Goal: Information Seeking & Learning: Learn about a topic

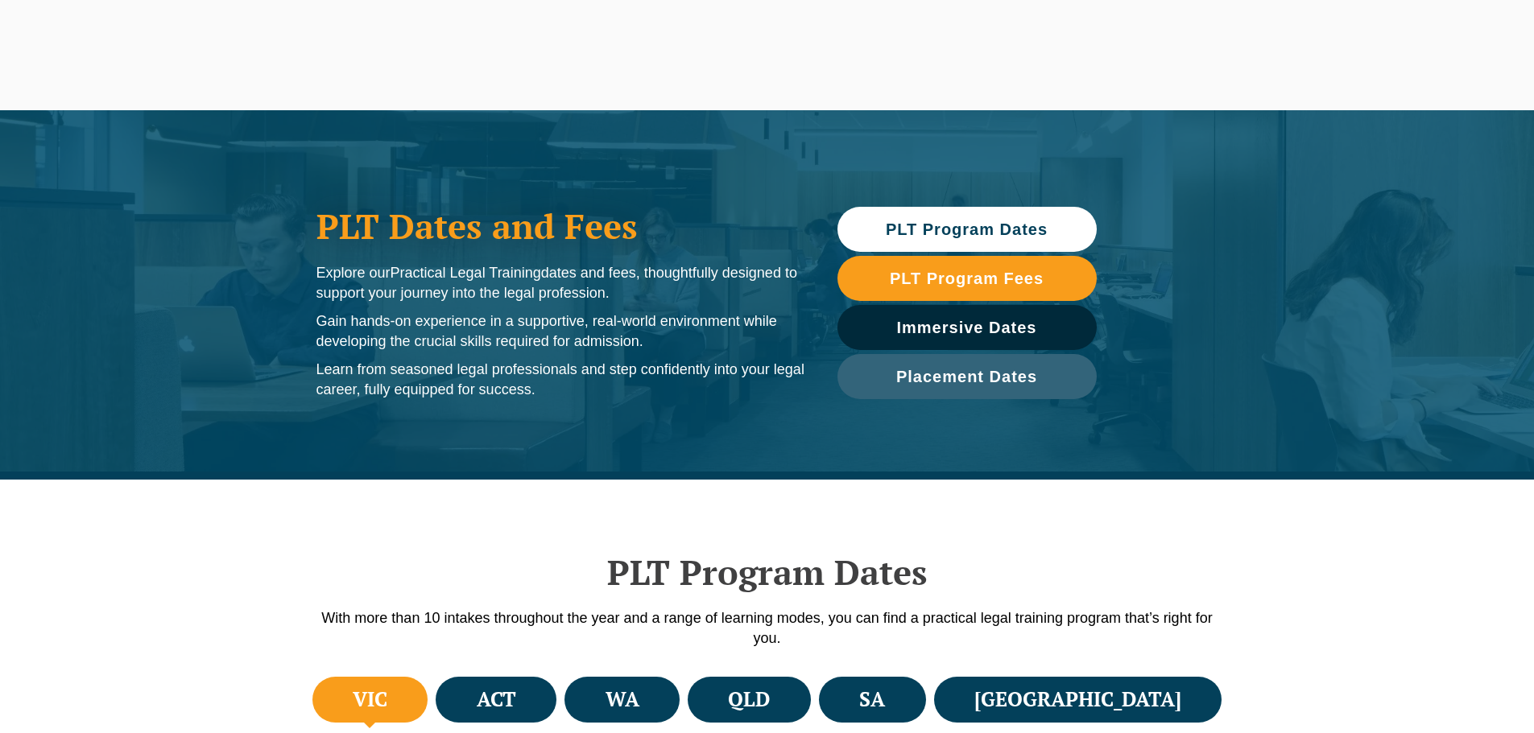
click at [952, 279] on span "PLT Program Fees" at bounding box center [967, 279] width 154 height 16
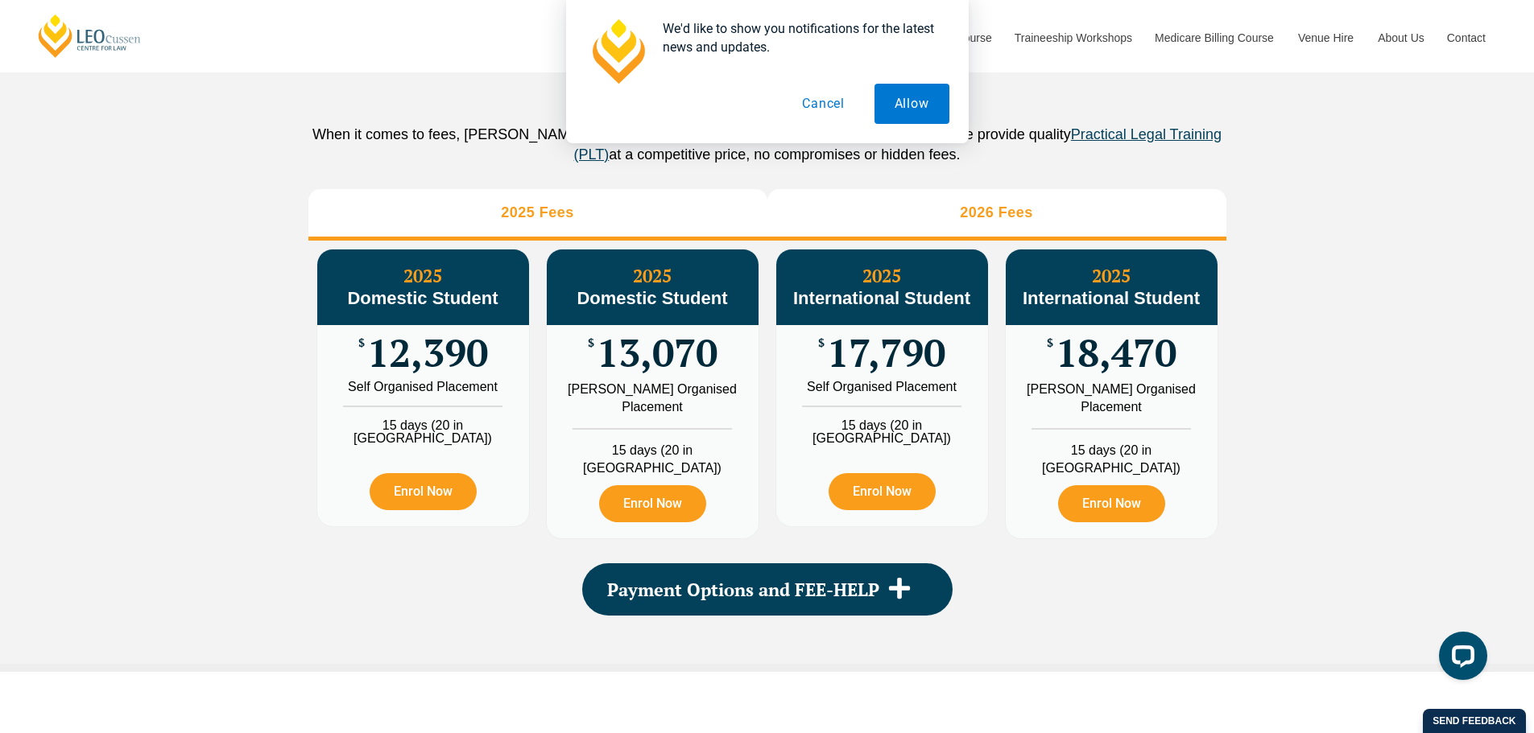
click at [907, 227] on li "2026 Fees" at bounding box center [996, 215] width 459 height 52
click at [616, 241] on li "2025 Fees" at bounding box center [537, 215] width 459 height 52
click at [799, 236] on li "2026 Fees" at bounding box center [996, 215] width 459 height 52
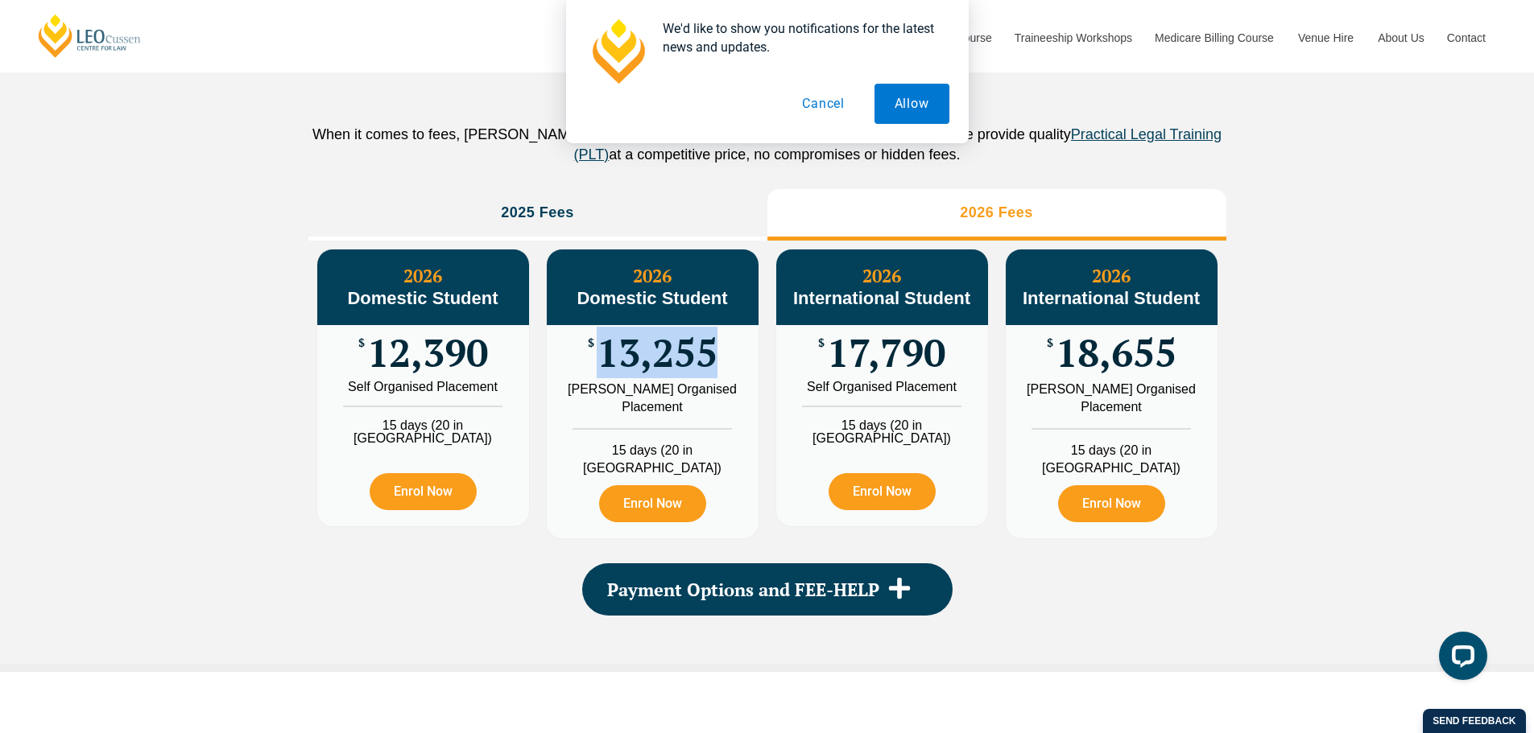
drag, startPoint x: 709, startPoint y: 372, endPoint x: 594, endPoint y: 386, distance: 116.0
click at [594, 381] on div "$ 13,255" at bounding box center [653, 353] width 212 height 56
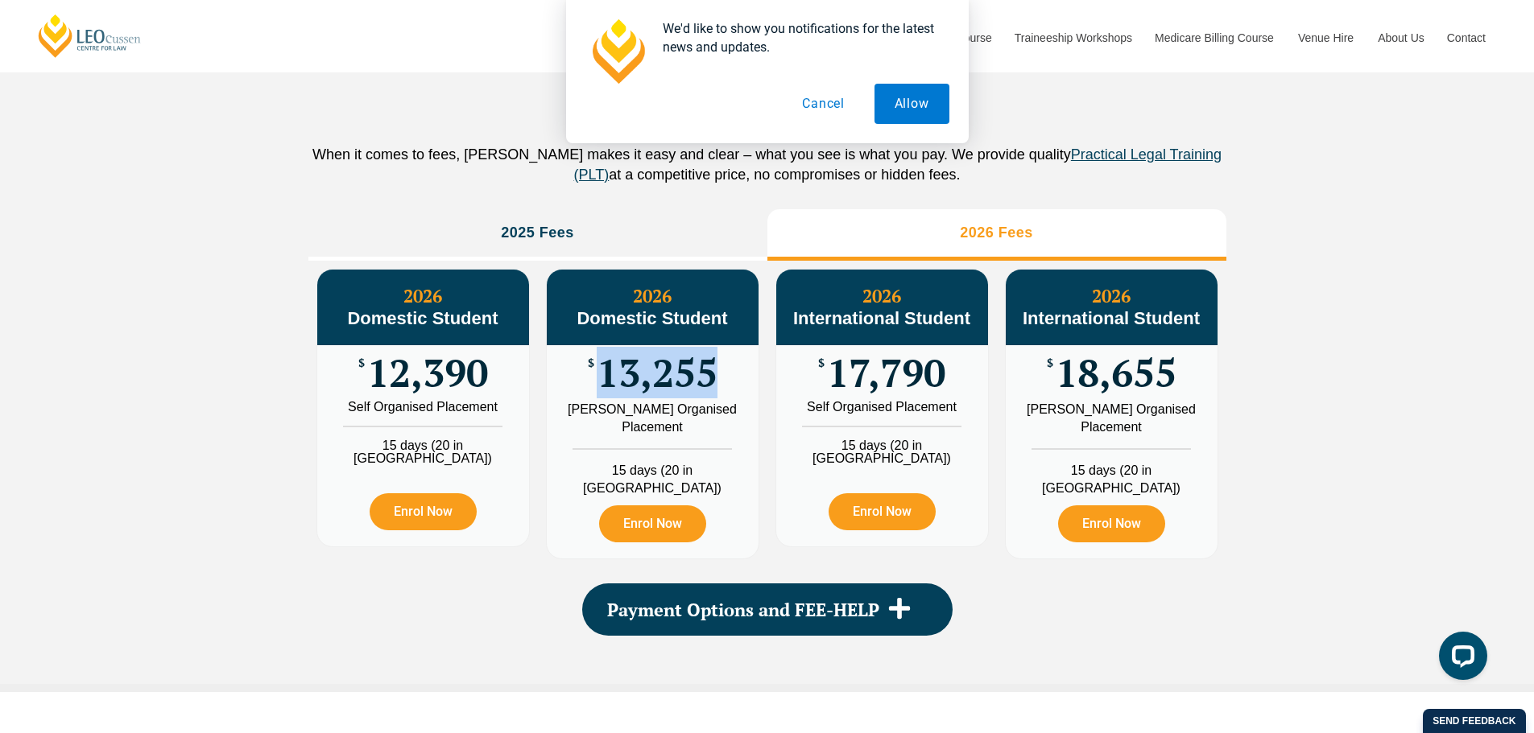
click at [803, 90] on button "Cancel" at bounding box center [823, 104] width 83 height 40
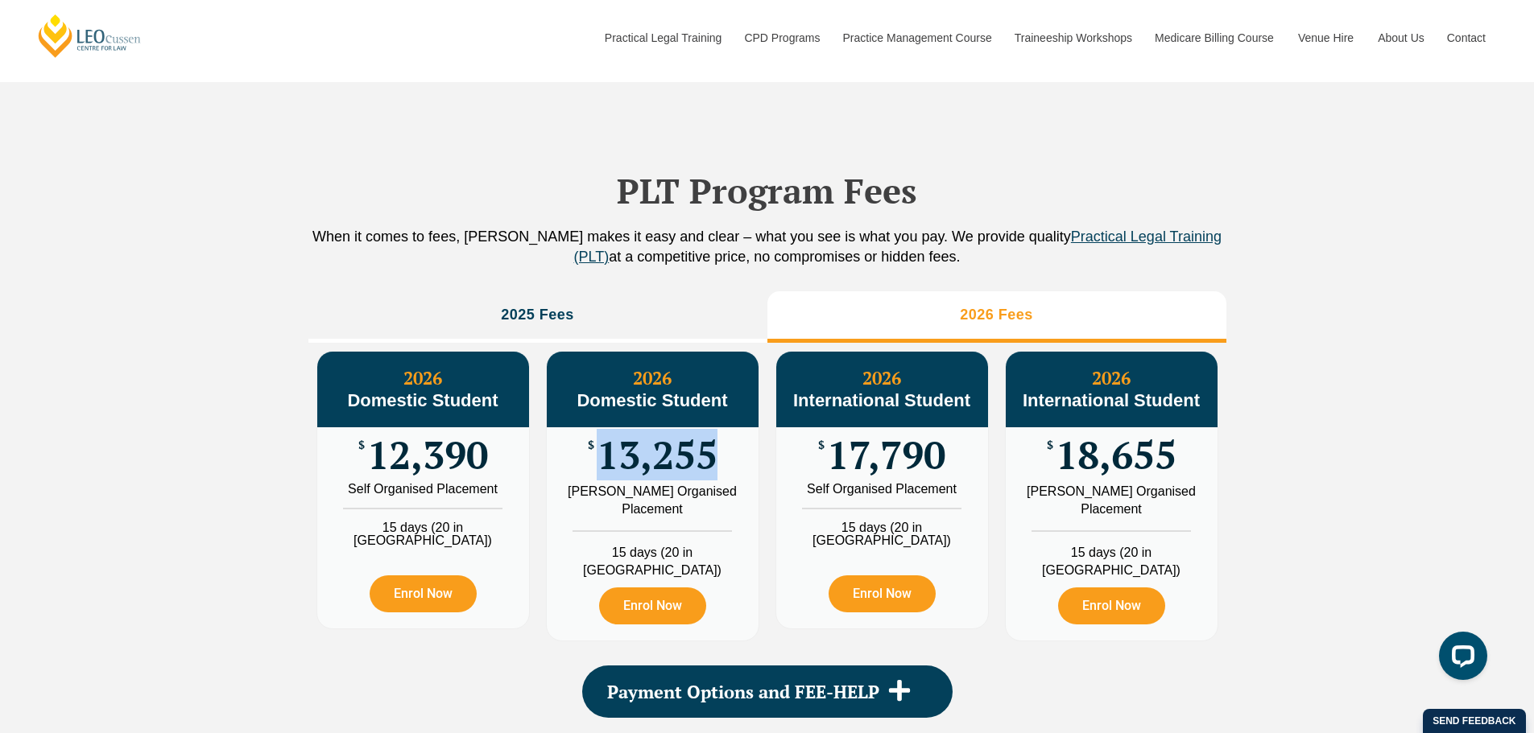
scroll to position [1691, 0]
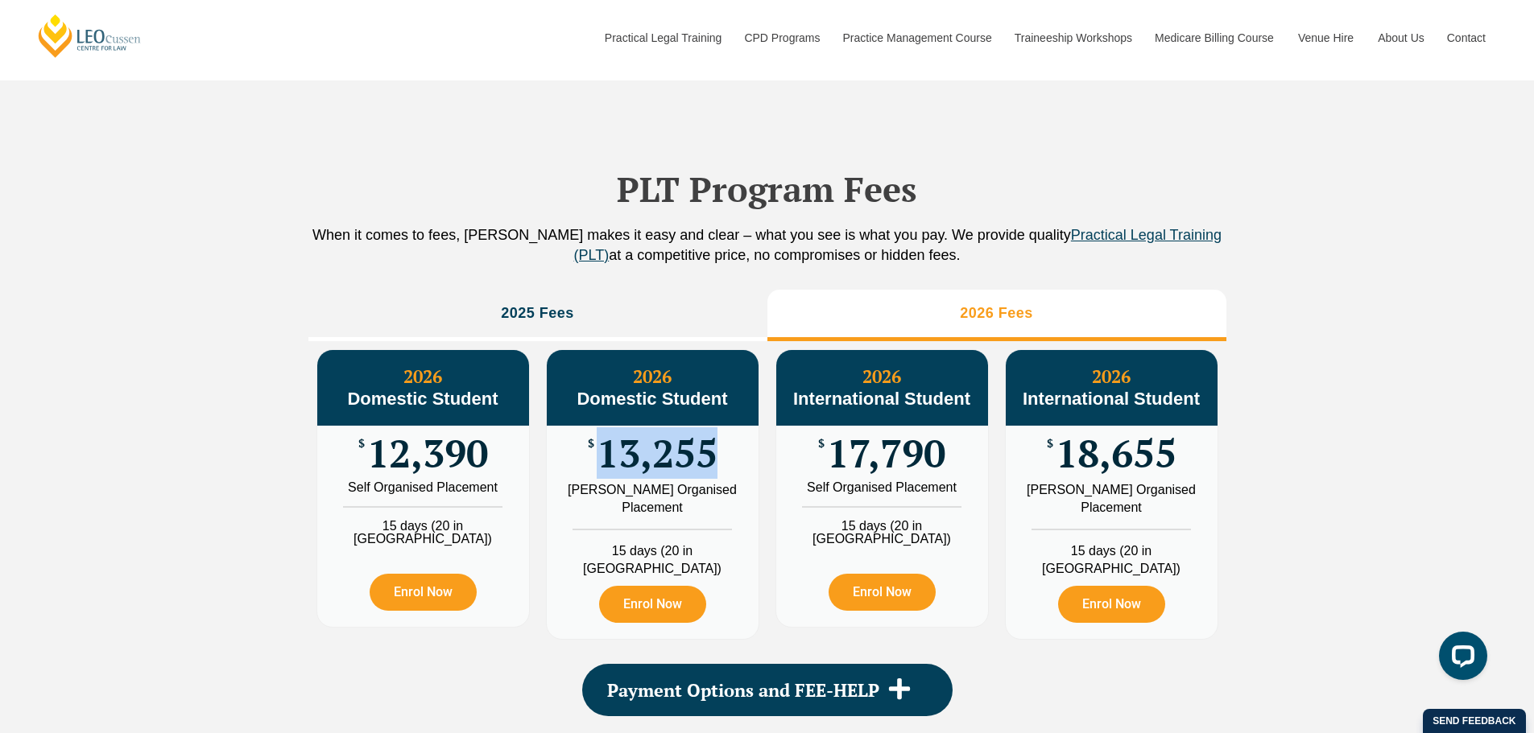
click at [272, 462] on div "PLT Program Fees When it comes to fees, Leo Cussen makes it easy and clear – wh…" at bounding box center [767, 427] width 1534 height 692
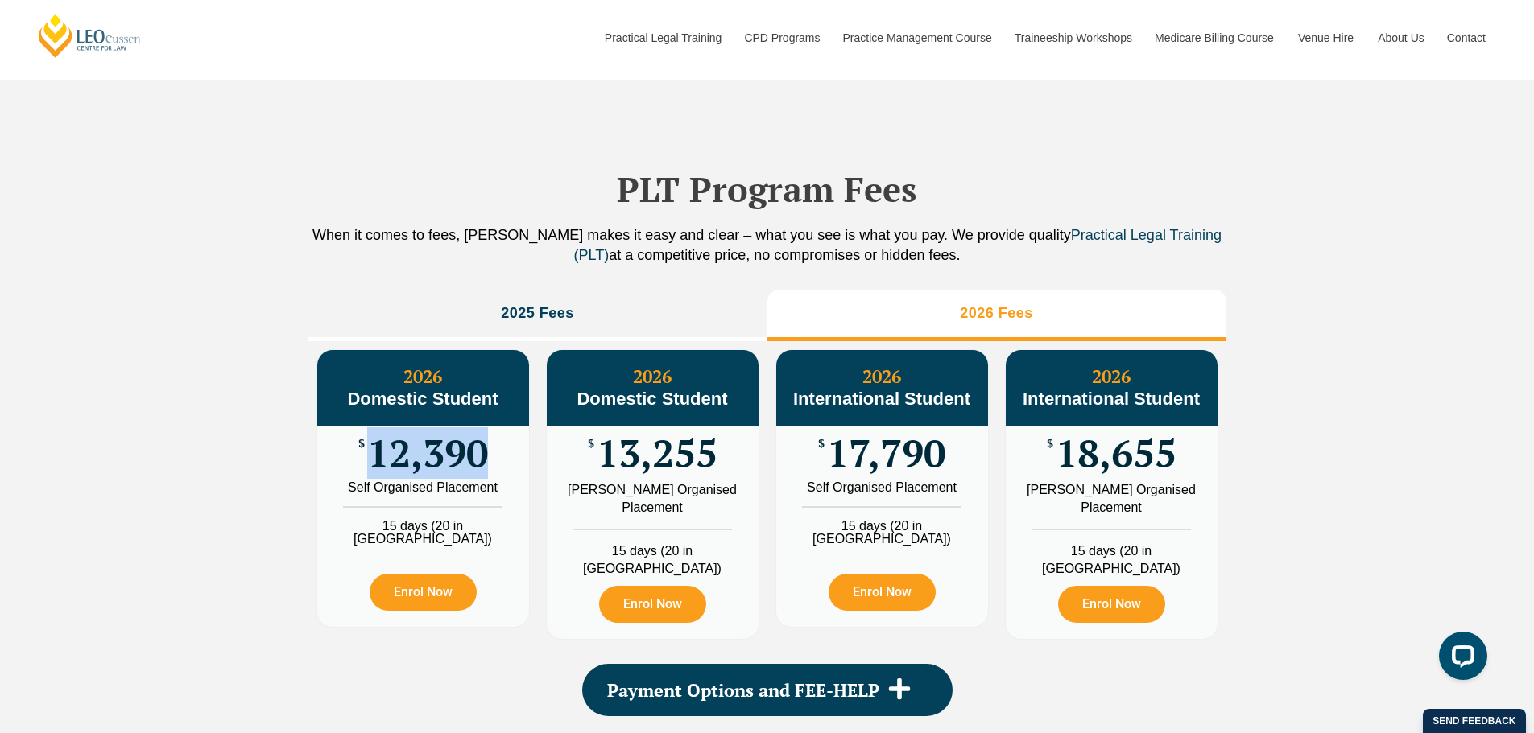
drag, startPoint x: 489, startPoint y: 483, endPoint x: 375, endPoint y: 483, distance: 114.3
click at [375, 481] on div "$ 12,390" at bounding box center [423, 454] width 212 height 56
drag, startPoint x: 375, startPoint y: 483, endPoint x: 423, endPoint y: 491, distance: 48.2
click at [423, 469] on span "12,390" at bounding box center [427, 453] width 121 height 31
drag, startPoint x: 483, startPoint y: 481, endPoint x: 366, endPoint y: 478, distance: 116.8
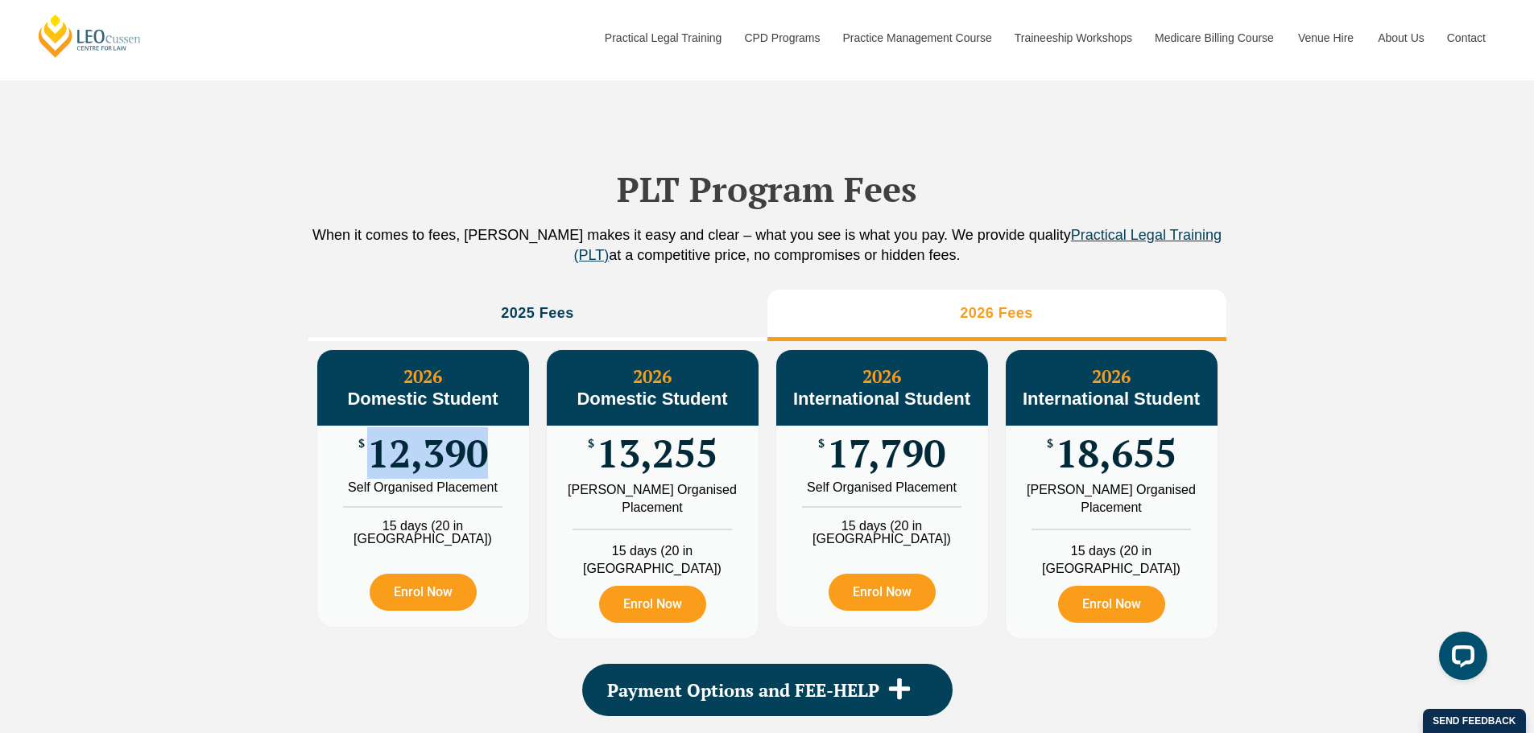
click at [367, 469] on span "12,390" at bounding box center [427, 453] width 121 height 31
copy span "12,390"
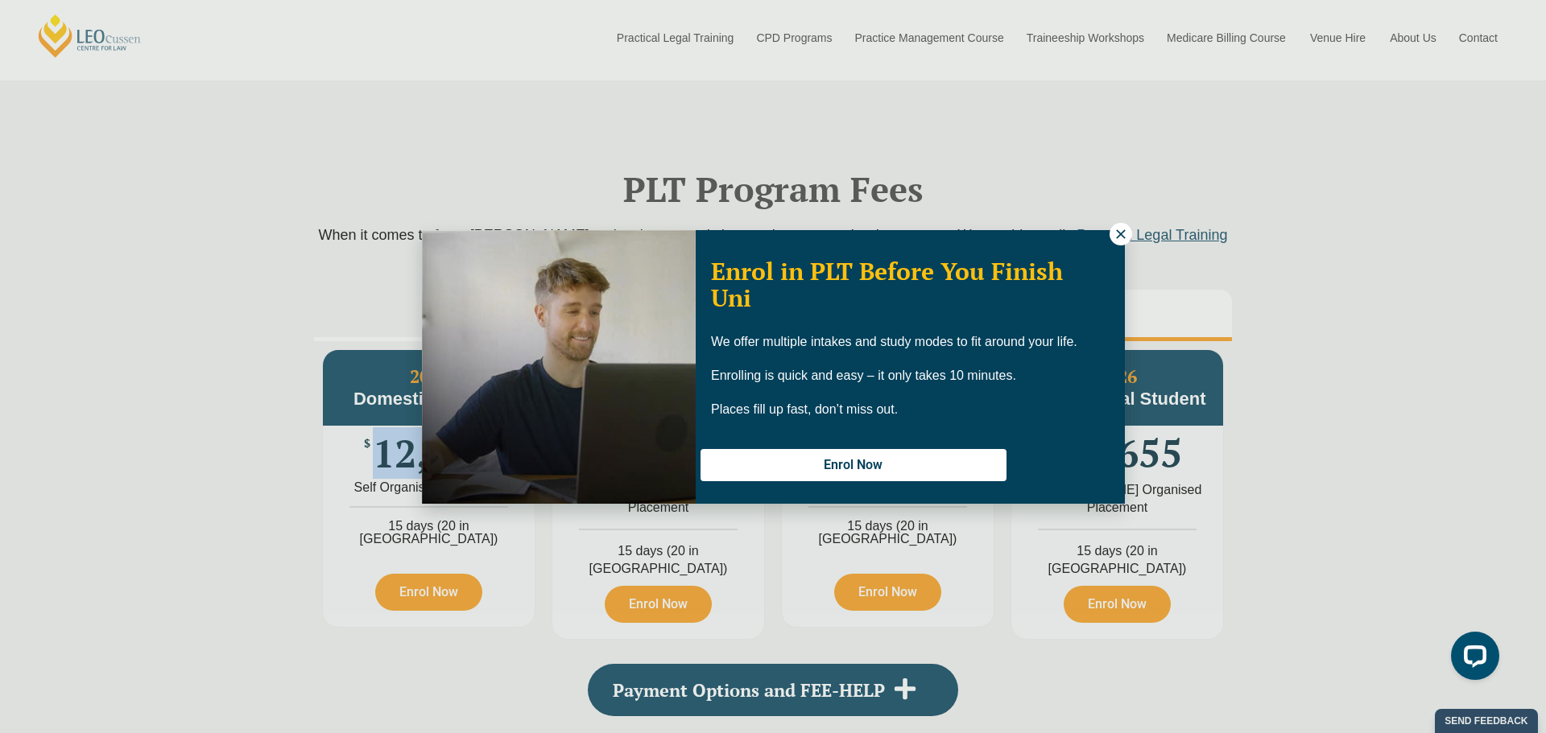
click at [1117, 232] on icon at bounding box center [1120, 234] width 14 height 14
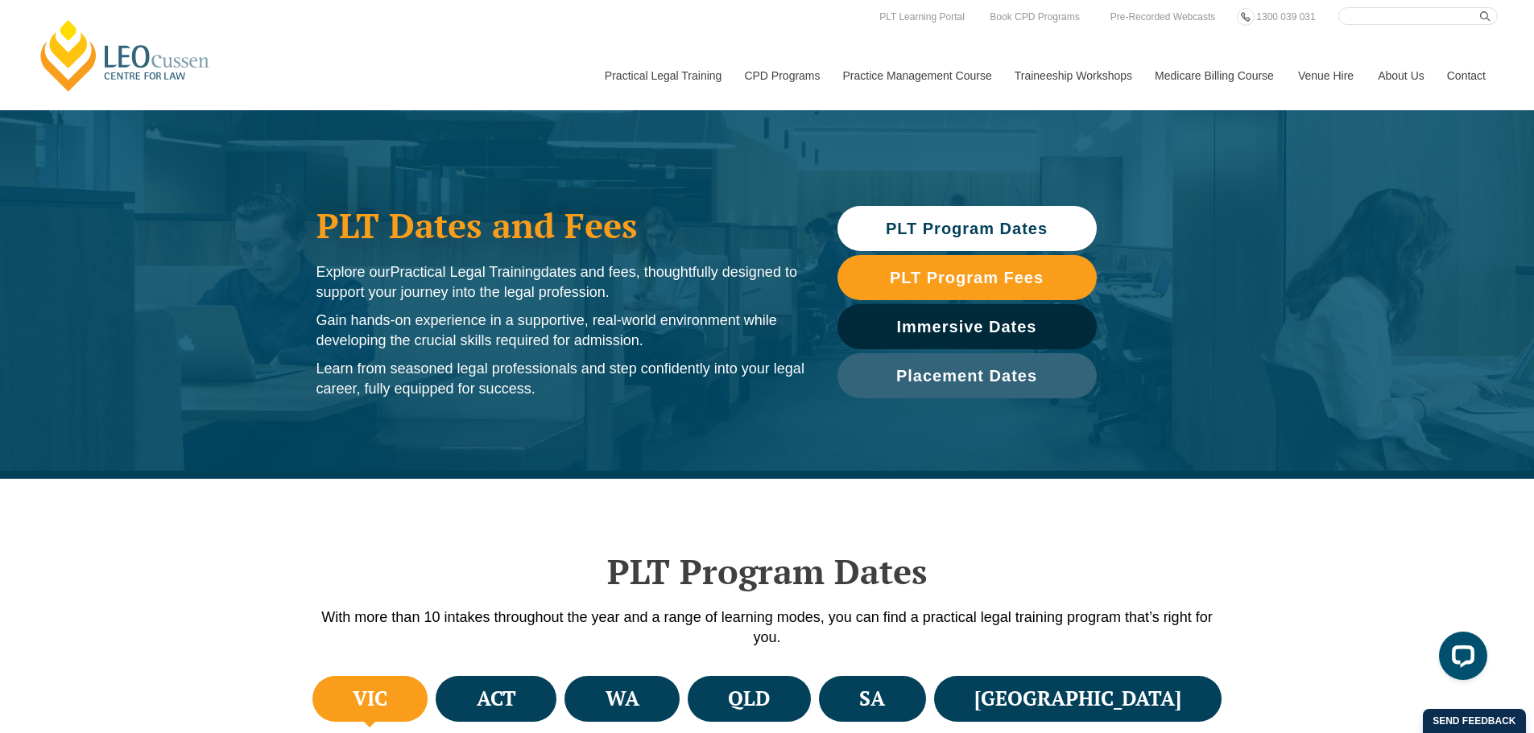
scroll to position [0, 0]
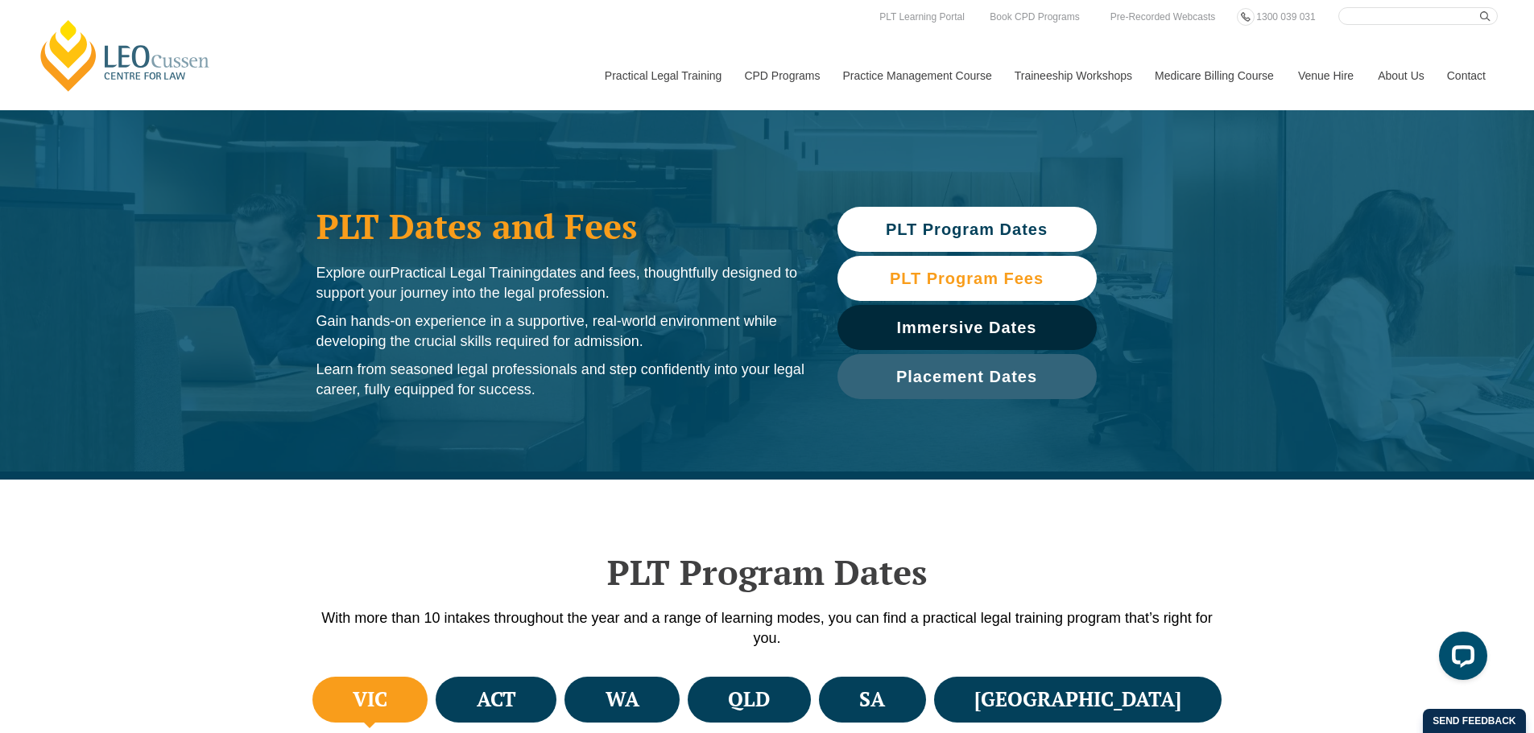
click at [956, 285] on span "PLT Program Fees" at bounding box center [967, 279] width 154 height 16
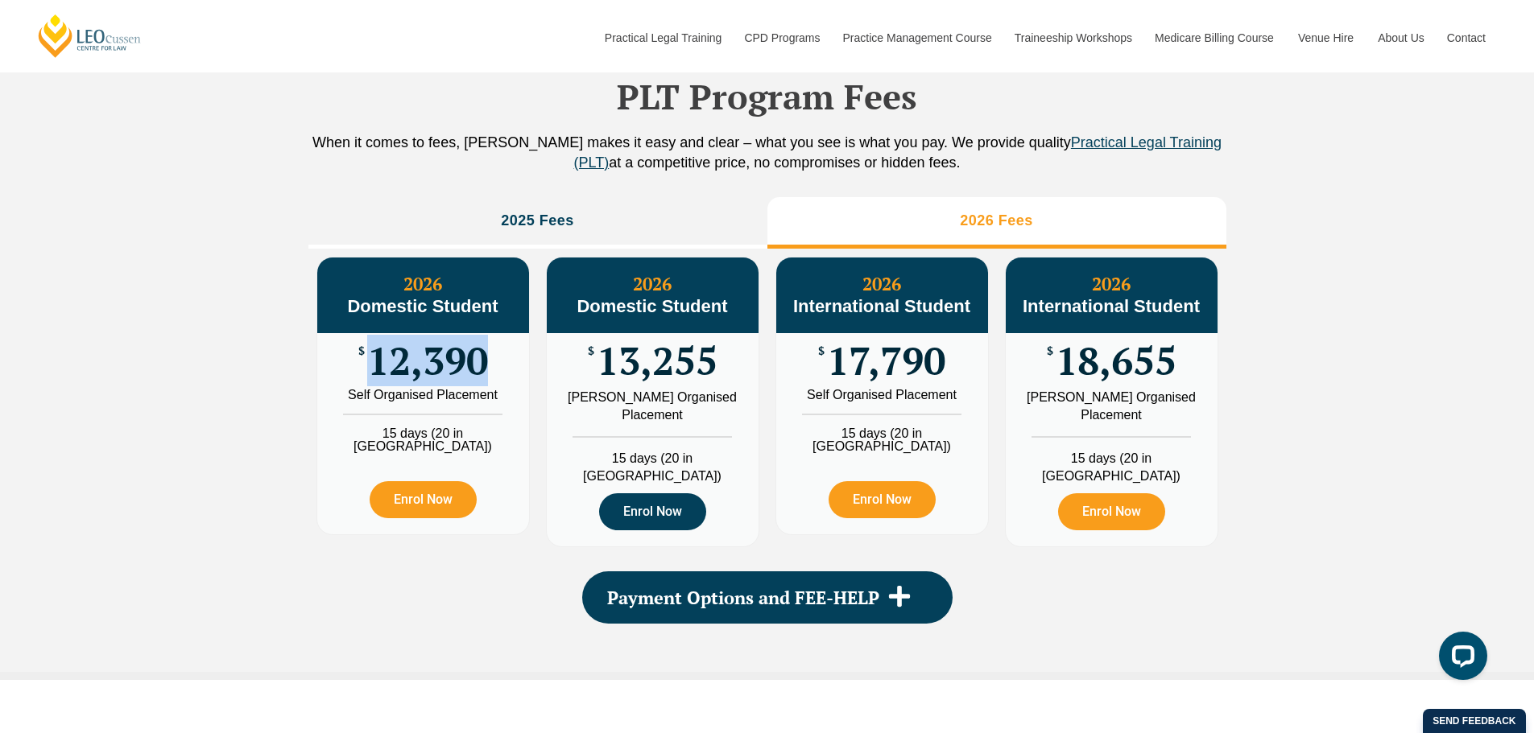
scroll to position [1792, 0]
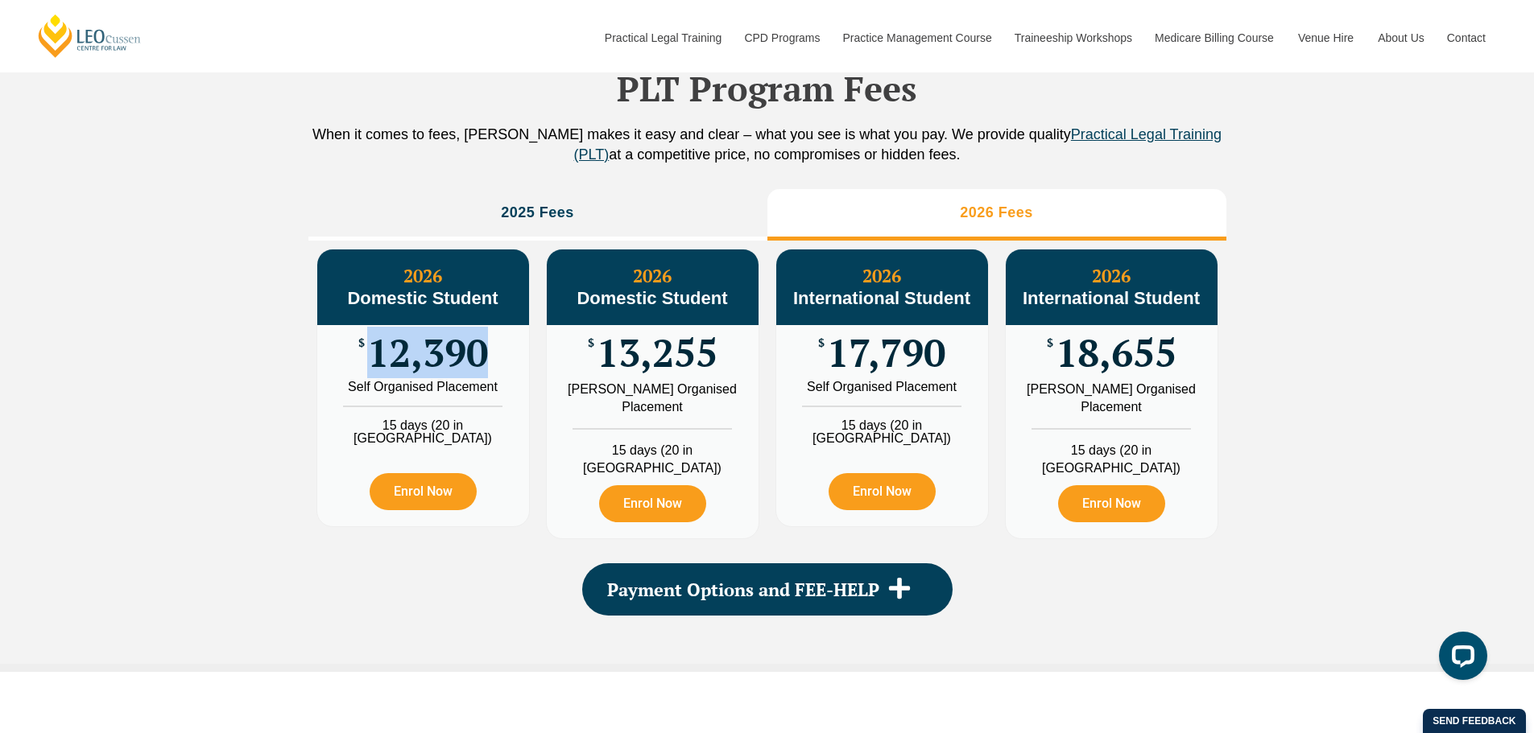
copy span "12,390"
click at [70, 398] on div "PLT Program Fees When it comes to fees, Leo Cussen makes it easy and clear – wh…" at bounding box center [767, 326] width 1534 height 692
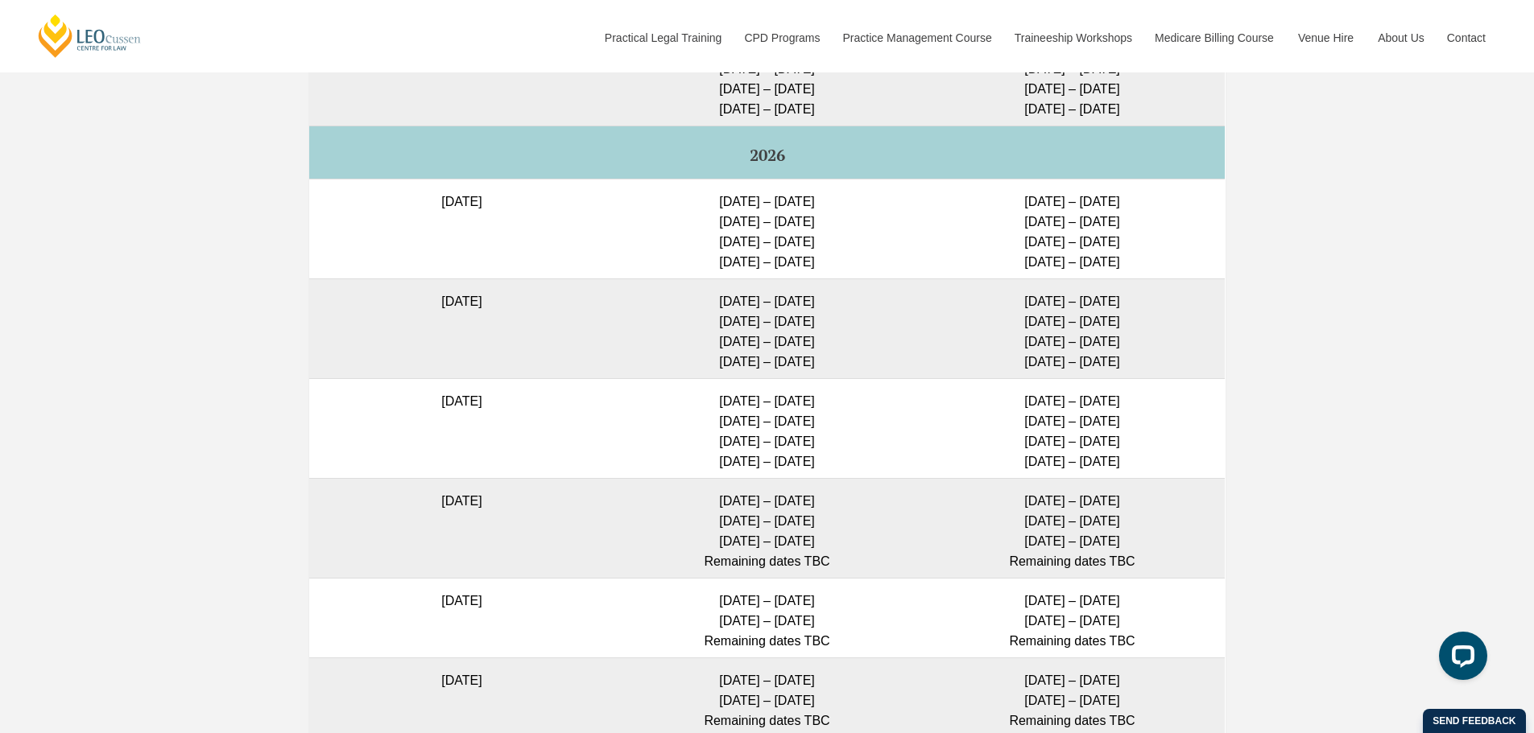
scroll to position [4509, 0]
drag, startPoint x: 852, startPoint y: 183, endPoint x: 888, endPoint y: 185, distance: 36.3
click at [888, 185] on td "6 July – 24 July 2026 24 Aug – 11 Sep 2026 9 – 27 Nov 2026 1 – 19 Feb 2027" at bounding box center [766, 231] width 305 height 100
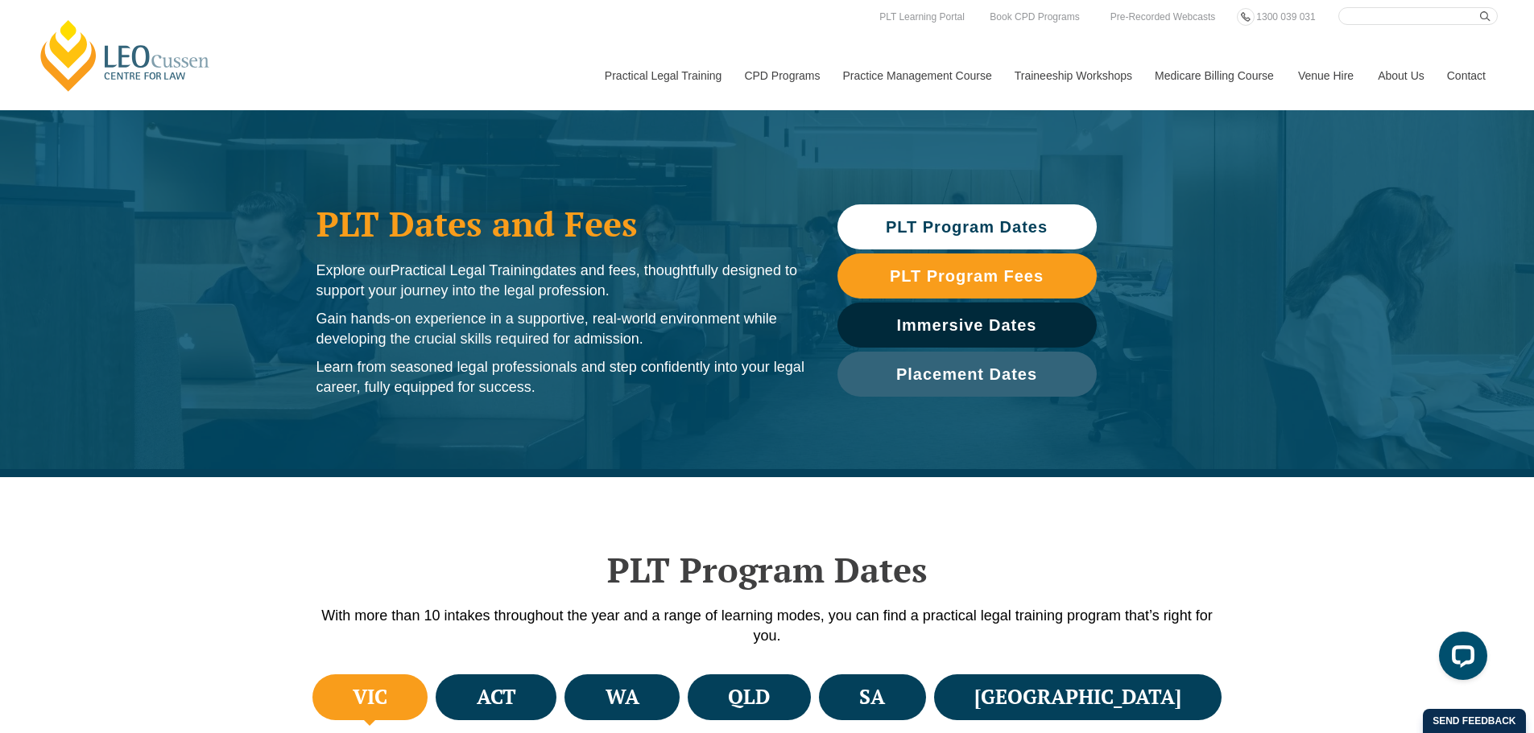
scroll to position [322, 0]
